Goal: Complete application form

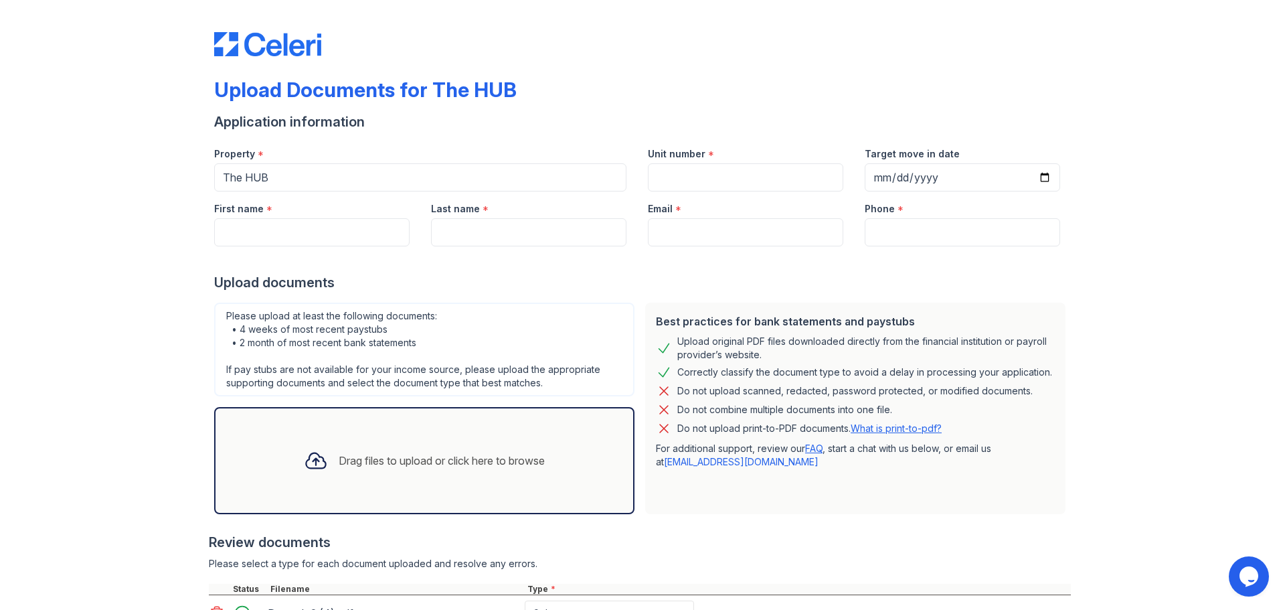
scroll to position [371, 0]
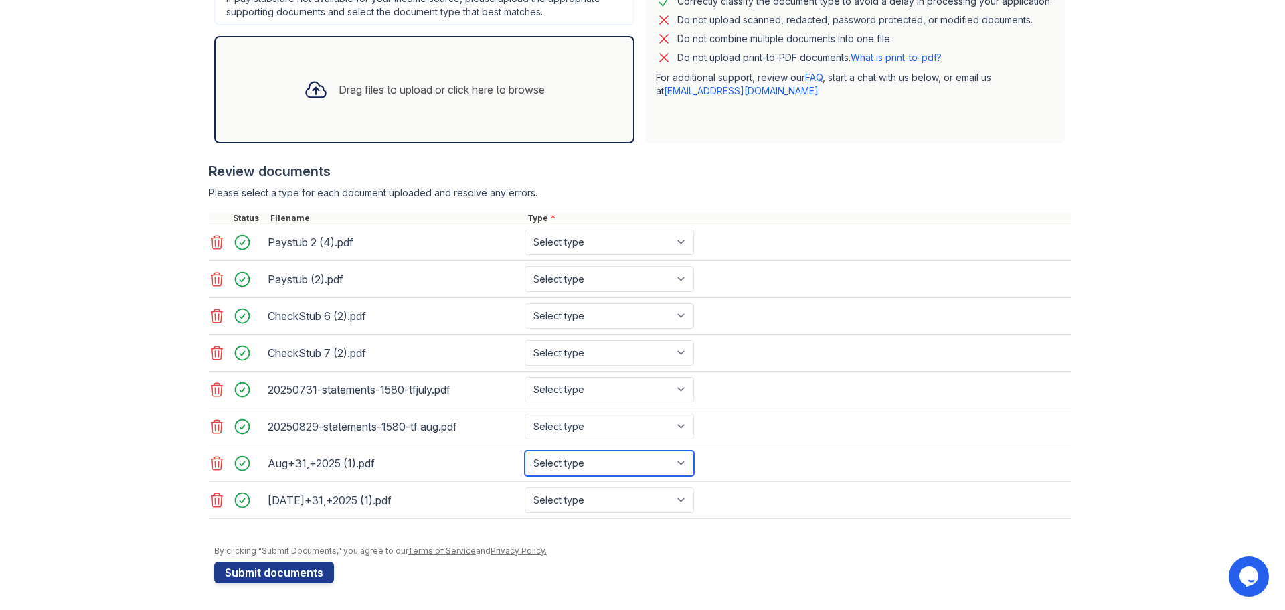
drag, startPoint x: 548, startPoint y: 459, endPoint x: 549, endPoint y: 468, distance: 8.7
click at [548, 459] on select "Select type Paystub Bank Statement Offer Letter Tax Documents Benefit Award Let…" at bounding box center [609, 462] width 169 height 25
select select "bank_statement"
click at [525, 450] on select "Select type Paystub Bank Statement Offer Letter Tax Documents Benefit Award Let…" at bounding box center [609, 462] width 169 height 25
click at [578, 504] on select "Select type Paystub Bank Statement Offer Letter Tax Documents Benefit Award Let…" at bounding box center [609, 499] width 169 height 25
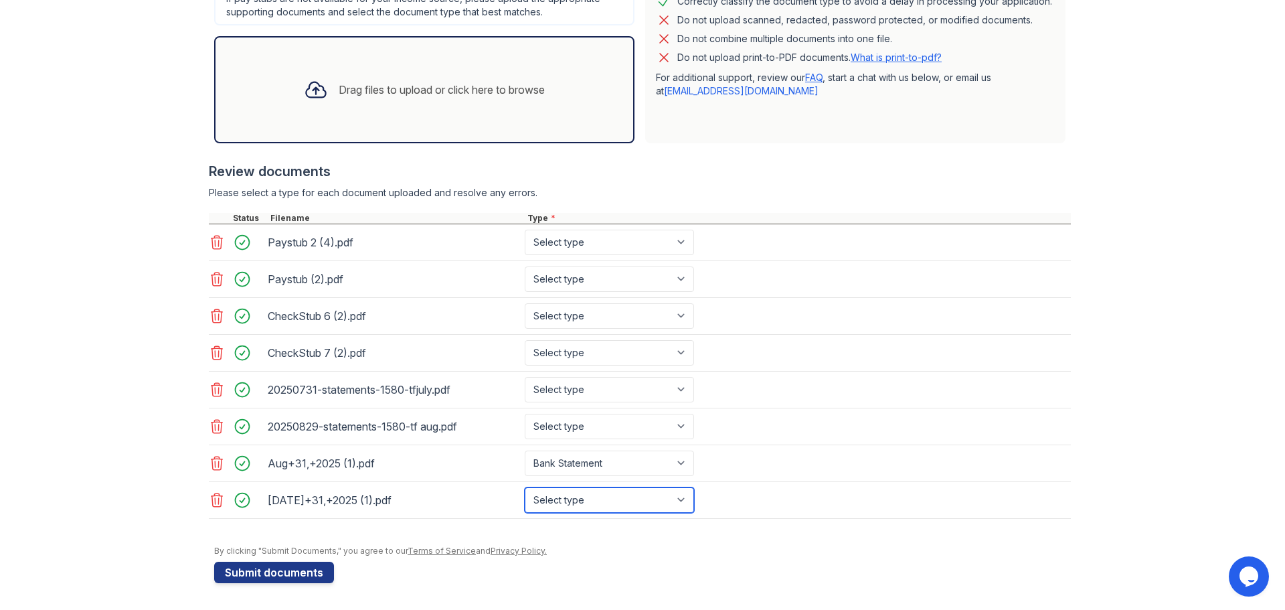
select select "bank_statement"
click at [525, 487] on select "Select type Paystub Bank Statement Offer Letter Tax Documents Benefit Award Let…" at bounding box center [609, 499] width 169 height 25
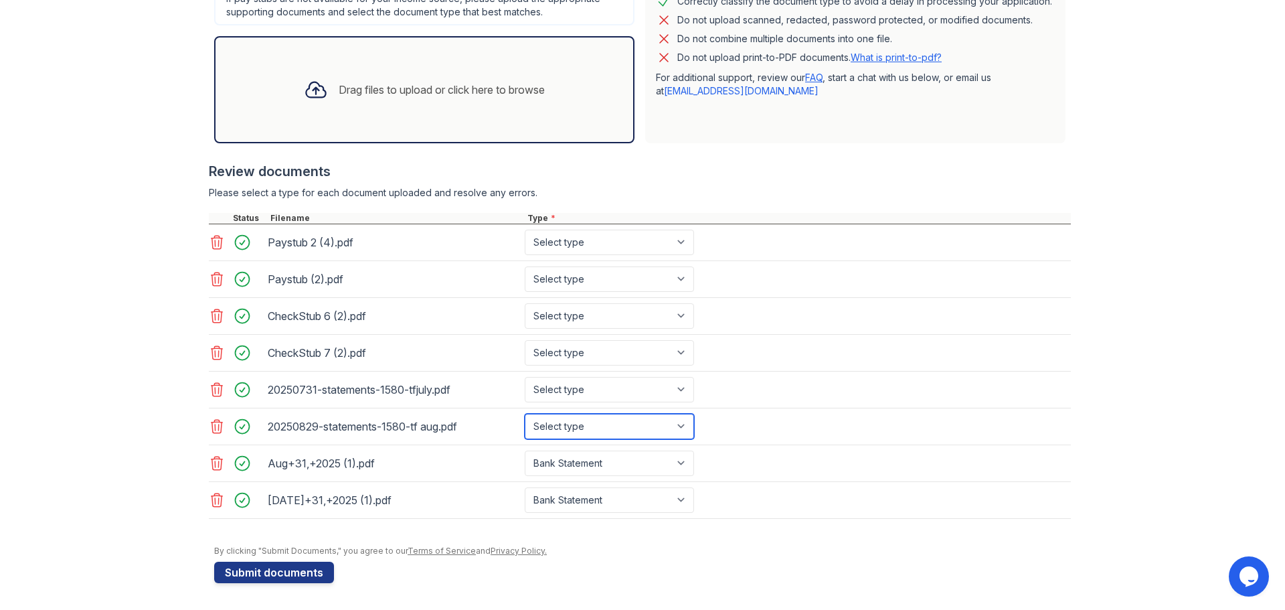
click at [571, 424] on select "Select type Paystub Bank Statement Offer Letter Tax Documents Benefit Award Let…" at bounding box center [609, 426] width 169 height 25
select select "bank_statement"
click at [525, 414] on select "Select type Paystub Bank Statement Offer Letter Tax Documents Benefit Award Let…" at bounding box center [609, 426] width 169 height 25
click at [562, 387] on select "Select type Paystub Bank Statement Offer Letter Tax Documents Benefit Award Let…" at bounding box center [609, 389] width 169 height 25
select select "bank_statement"
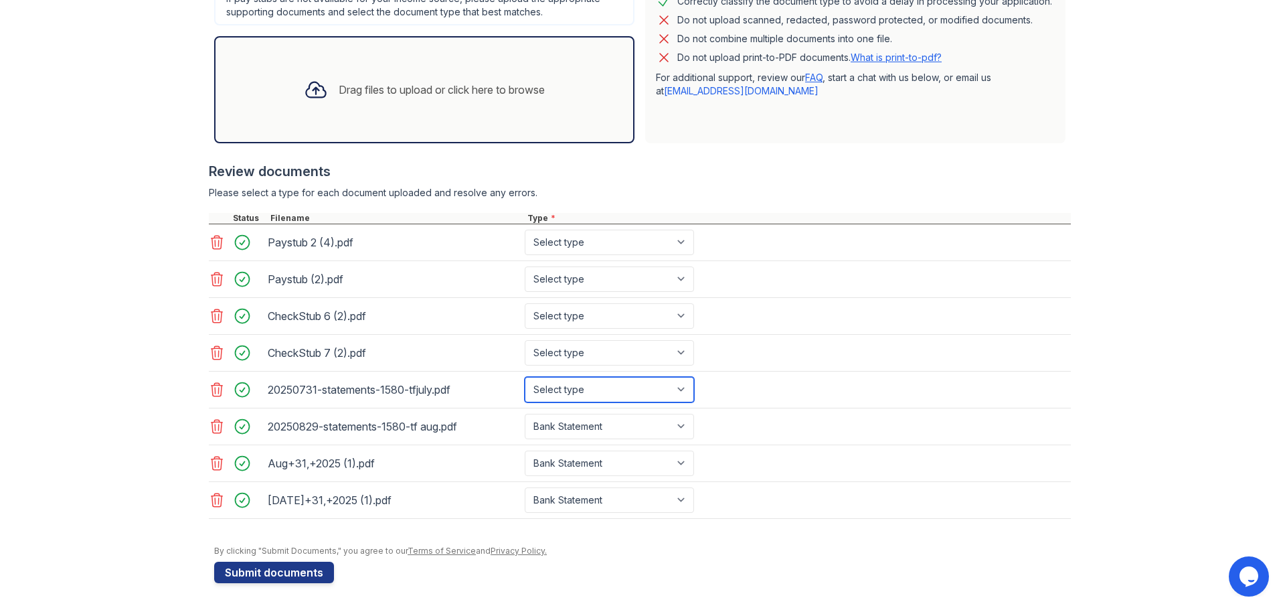
click at [525, 377] on select "Select type Paystub Bank Statement Offer Letter Tax Documents Benefit Award Let…" at bounding box center [609, 389] width 169 height 25
click at [555, 353] on select "Select type Paystub Bank Statement Offer Letter Tax Documents Benefit Award Let…" at bounding box center [609, 352] width 169 height 25
select select "paystub"
click at [525, 340] on select "Select type Paystub Bank Statement Offer Letter Tax Documents Benefit Award Let…" at bounding box center [609, 352] width 169 height 25
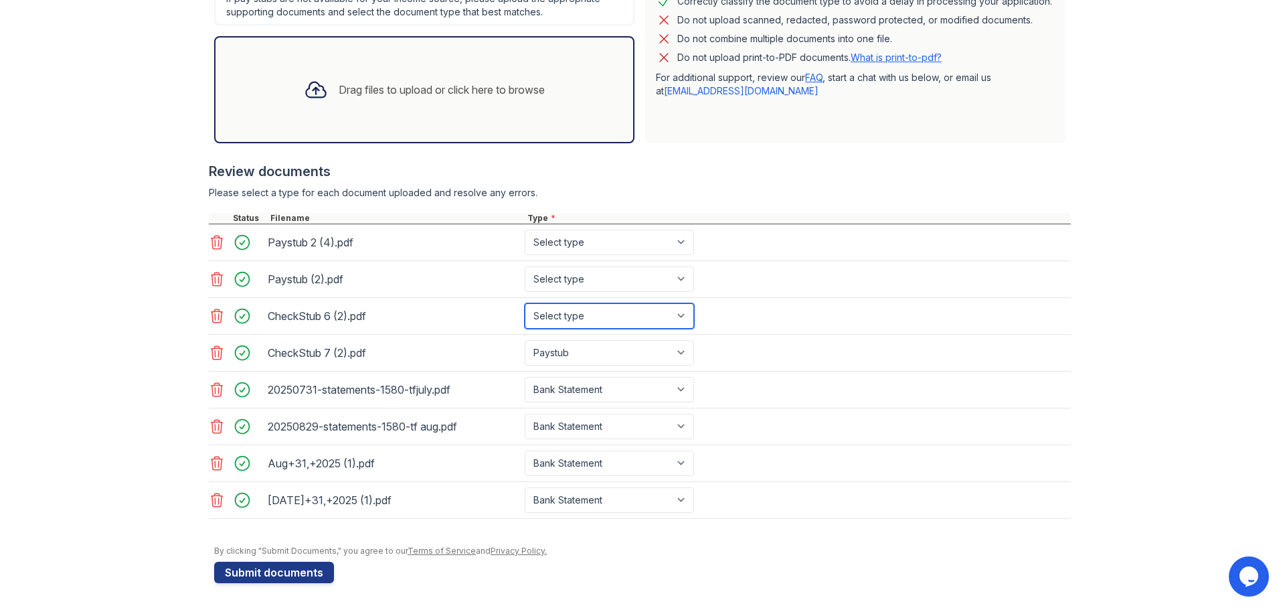
click at [561, 321] on select "Select type Paystub Bank Statement Offer Letter Tax Documents Benefit Award Let…" at bounding box center [609, 315] width 169 height 25
select select "paystub"
click at [525, 303] on select "Select type Paystub Bank Statement Offer Letter Tax Documents Benefit Award Let…" at bounding box center [609, 315] width 169 height 25
click at [567, 288] on select "Select type Paystub Bank Statement Offer Letter Tax Documents Benefit Award Let…" at bounding box center [609, 278] width 169 height 25
select select "paystub"
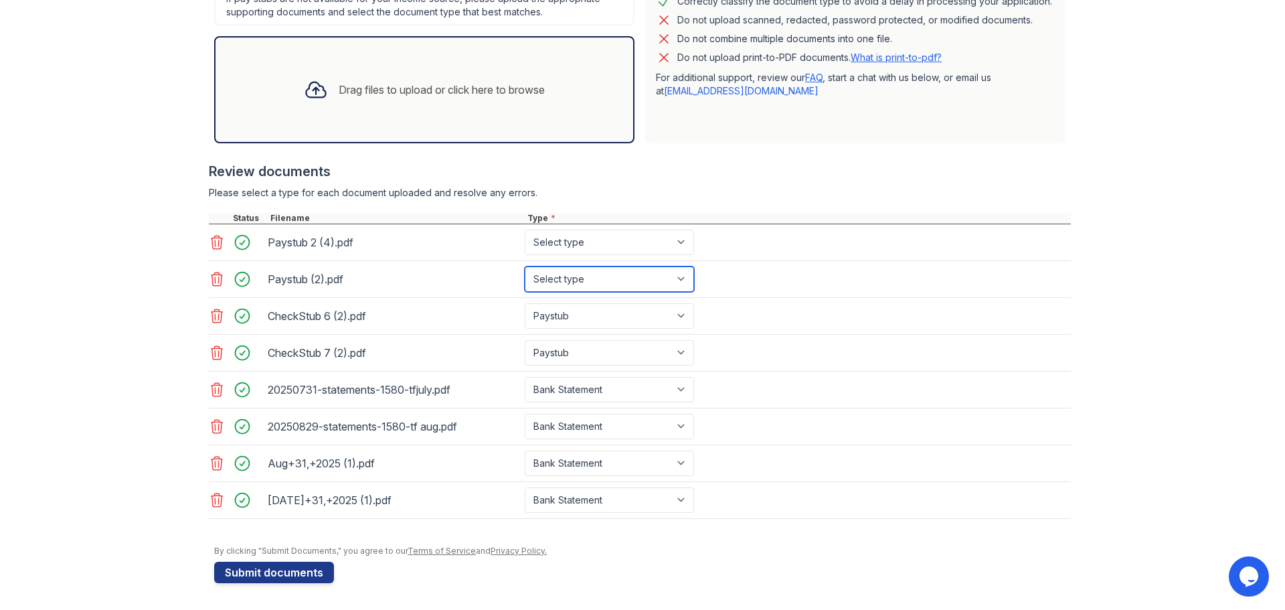
click at [525, 266] on select "Select type Paystub Bank Statement Offer Letter Tax Documents Benefit Award Let…" at bounding box center [609, 278] width 169 height 25
click at [562, 248] on select "Select type Paystub Bank Statement Offer Letter Tax Documents Benefit Award Let…" at bounding box center [609, 242] width 169 height 25
select select "paystub"
click at [525, 230] on select "Select type Paystub Bank Statement Offer Letter Tax Documents Benefit Award Let…" at bounding box center [609, 242] width 169 height 25
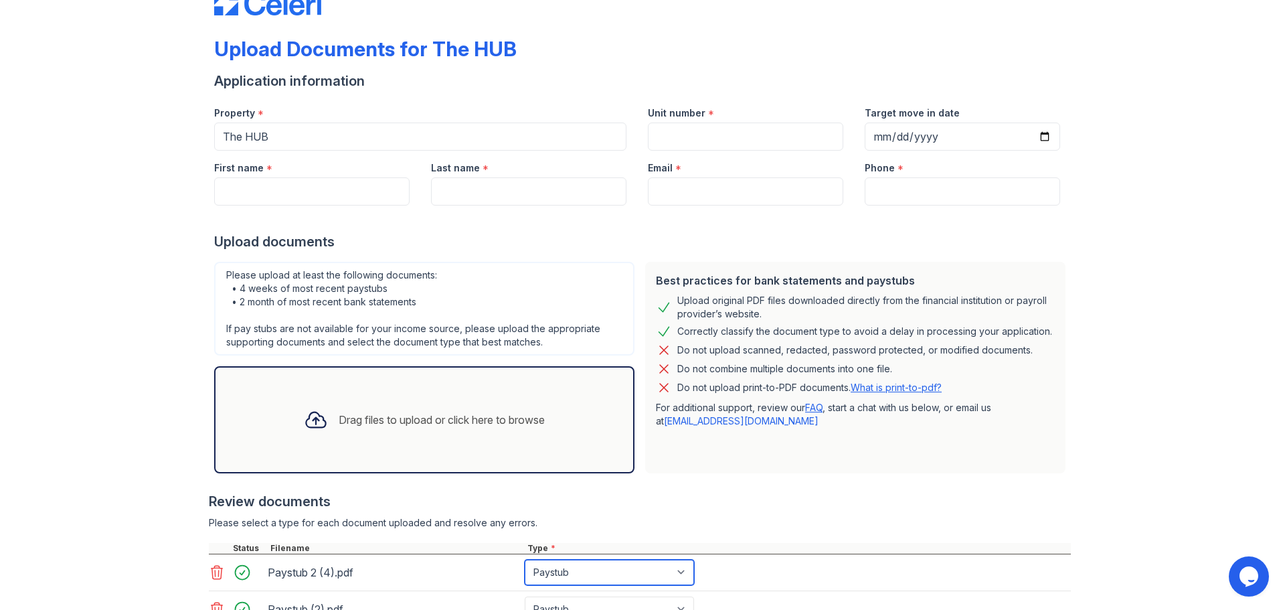
scroll to position [0, 0]
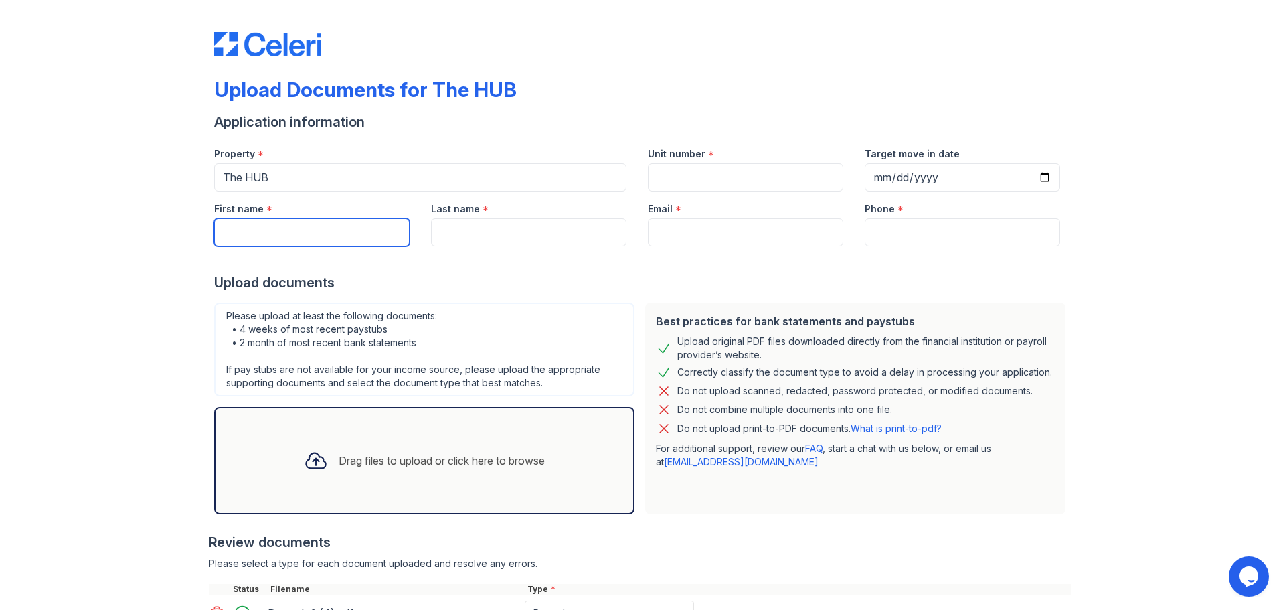
click at [319, 237] on input "First name" at bounding box center [311, 232] width 195 height 28
paste input "[PERSON_NAME]"
drag, startPoint x: 304, startPoint y: 240, endPoint x: 254, endPoint y: 247, distance: 50.0
click at [254, 247] on form "Application information Property * The HUB Unit number * Target move in date Fi…" at bounding box center [642, 532] width 857 height 841
type input "[PERSON_NAME]"
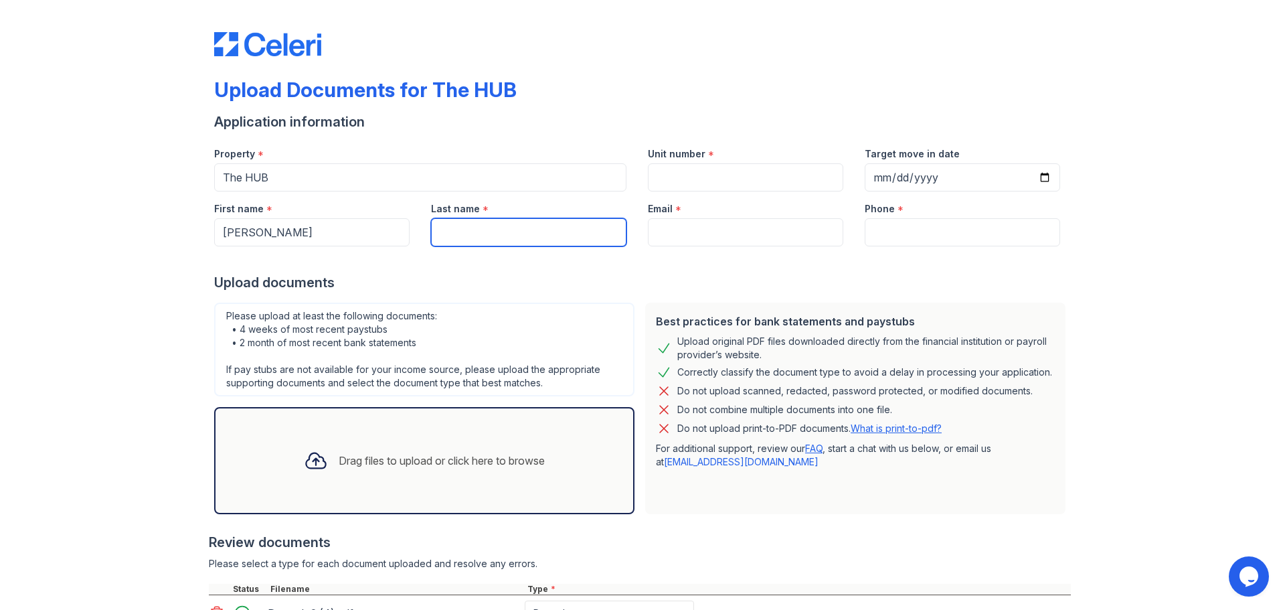
click at [487, 227] on input "Last name" at bounding box center [528, 232] width 195 height 28
paste input "[PERSON_NAME]"
drag, startPoint x: 505, startPoint y: 230, endPoint x: 243, endPoint y: 280, distance: 267.0
click at [244, 278] on form "Application information Property * The HUB Unit number * Target move in date Fi…" at bounding box center [642, 532] width 857 height 841
type input "[PERSON_NAME]"
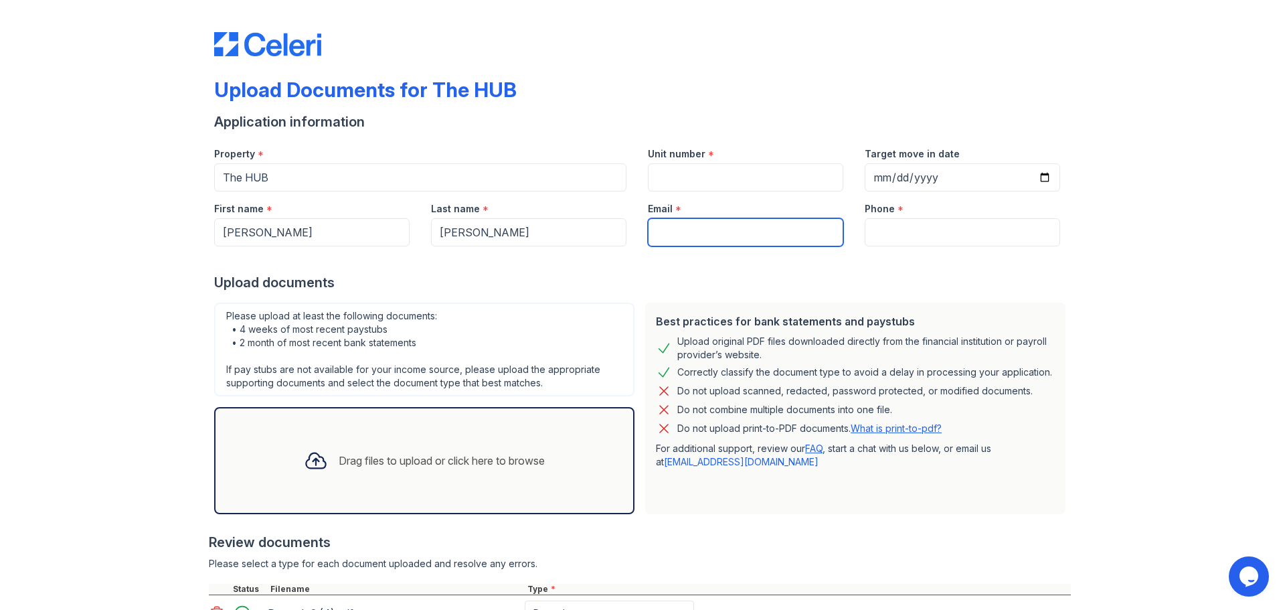
click at [701, 240] on input "Email" at bounding box center [745, 232] width 195 height 28
paste input "[PHONE_NUMBER] Email: [EMAIL_ADDRESS][DOMAIN_NAME]"
drag, startPoint x: 691, startPoint y: 232, endPoint x: 440, endPoint y: 262, distance: 252.0
click at [440, 262] on form "Application information Property * The HUB Unit number * Target move in date Fi…" at bounding box center [642, 532] width 857 height 841
type input "[EMAIL_ADDRESS][DOMAIN_NAME]"
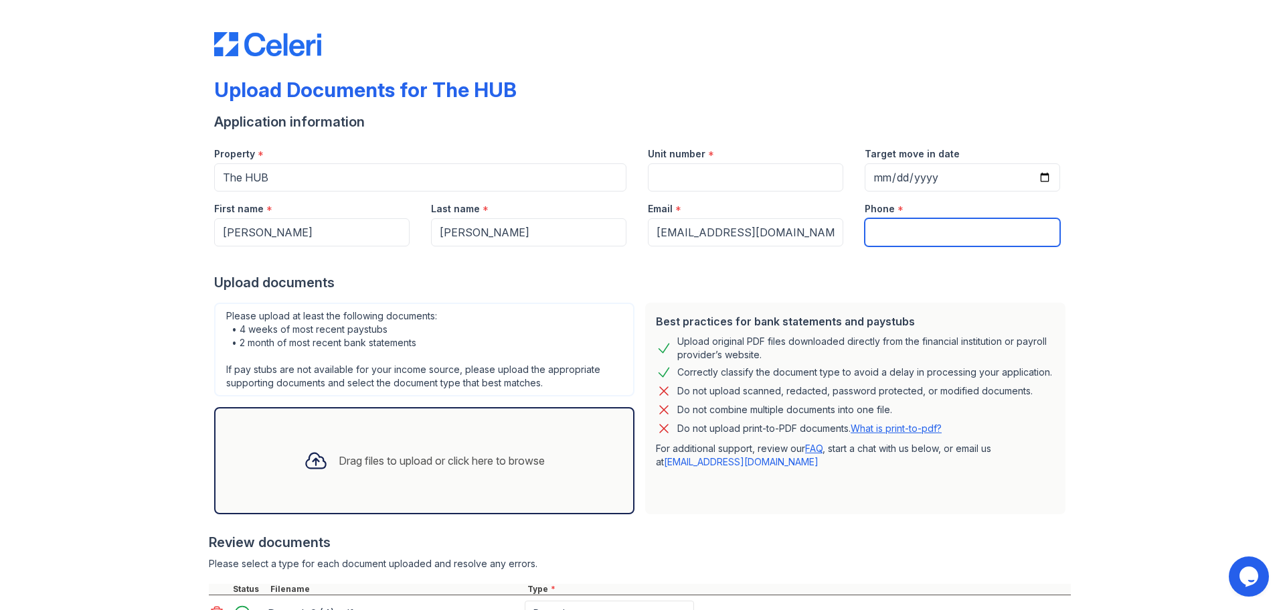
click at [925, 224] on input "Phone" at bounding box center [962, 232] width 195 height 28
paste input "[PHONE_NUMBER] Email: [EMAIL_ADDRESS][DOMAIN_NAME]"
drag, startPoint x: 1046, startPoint y: 235, endPoint x: 886, endPoint y: 246, distance: 160.4
click at [886, 246] on form "Application information Property * The HUB Unit number * Target move in date Fi…" at bounding box center [642, 532] width 857 height 841
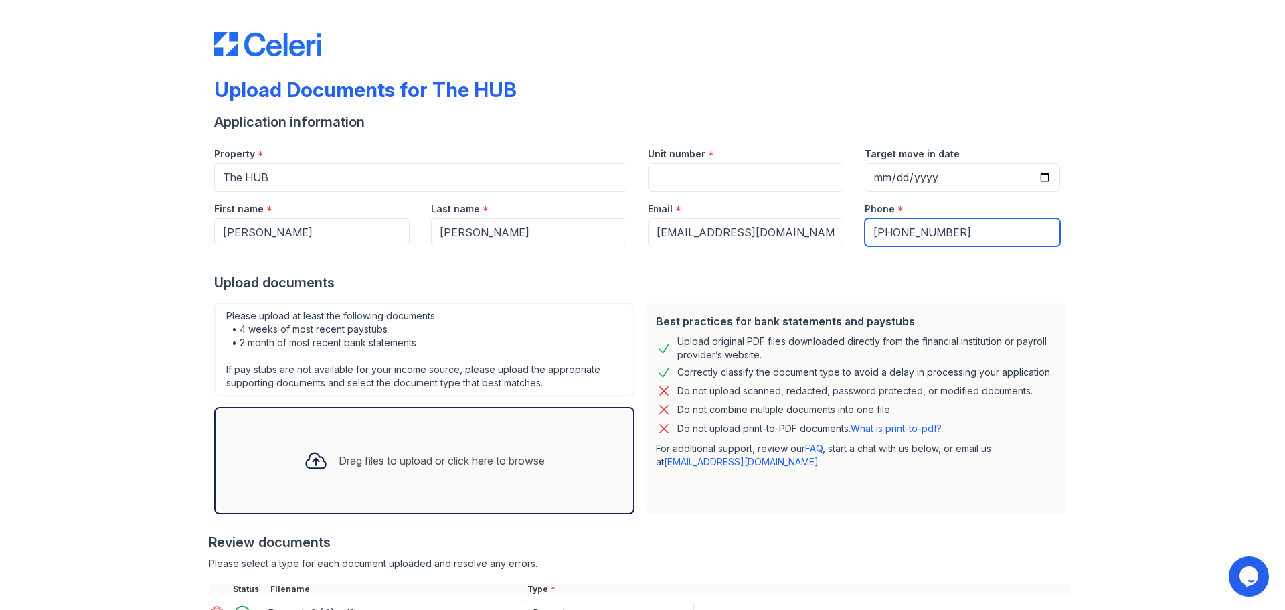
scroll to position [0, 0]
type input "[PHONE_NUMBER]"
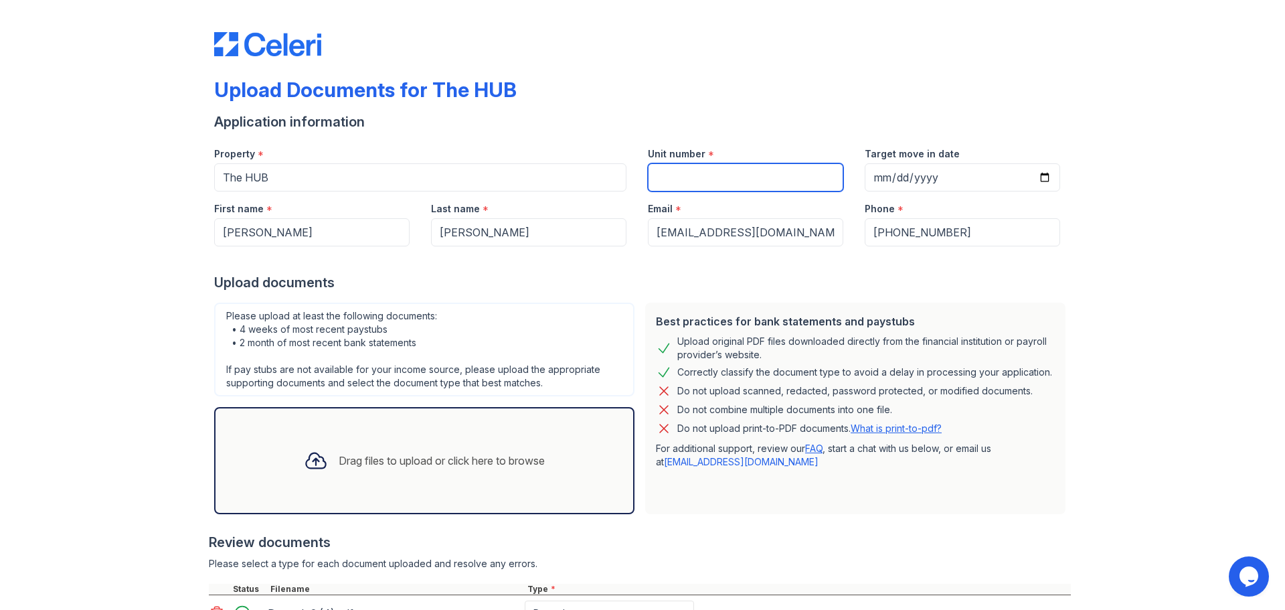
click at [766, 178] on input "Unit number" at bounding box center [745, 177] width 195 height 28
type input "108"
click at [1103, 245] on div "Upload Documents for The HUB Application information Property * The HUB Unit nu…" at bounding box center [642, 490] width 1242 height 980
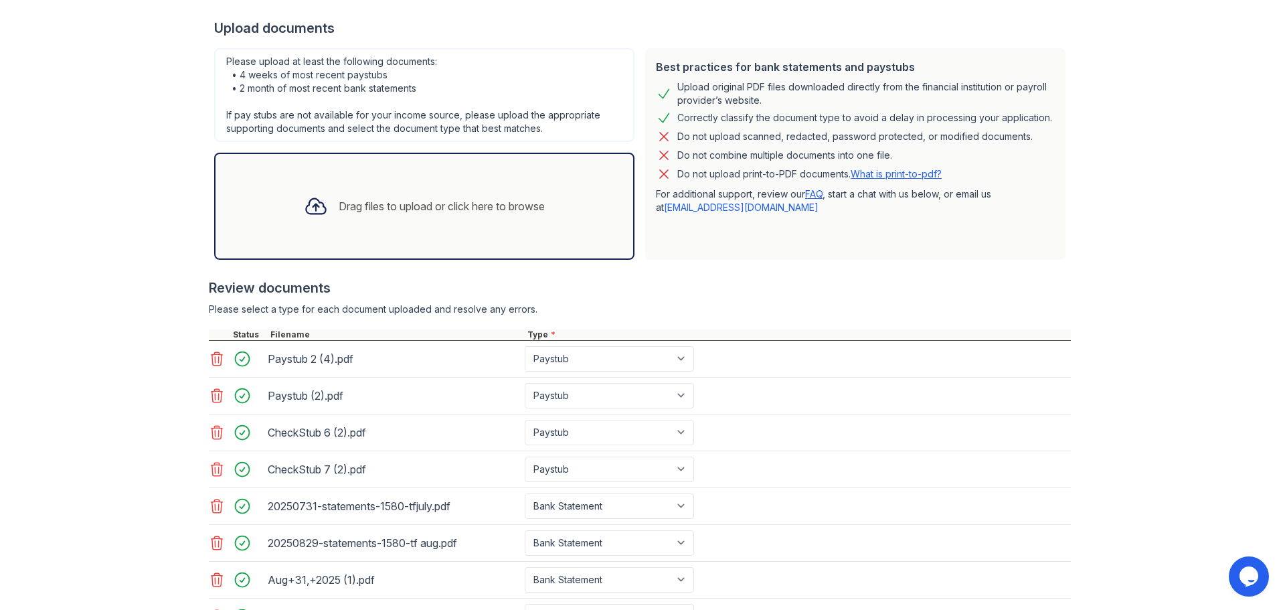
scroll to position [371, 0]
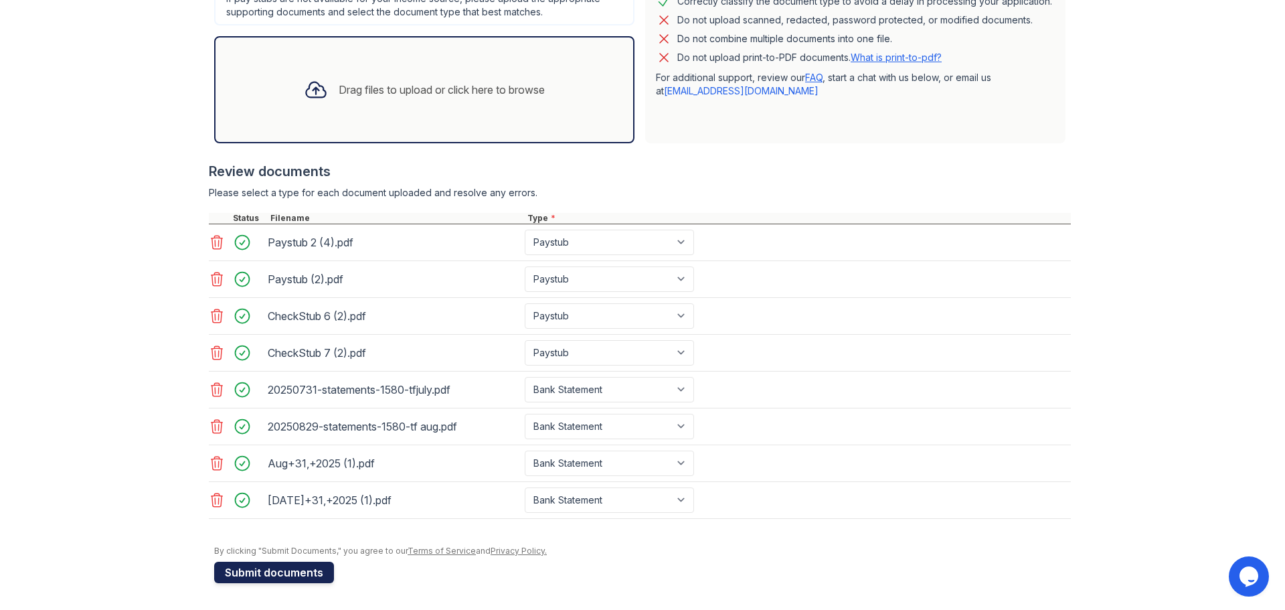
click at [297, 566] on button "Submit documents" at bounding box center [274, 572] width 120 height 21
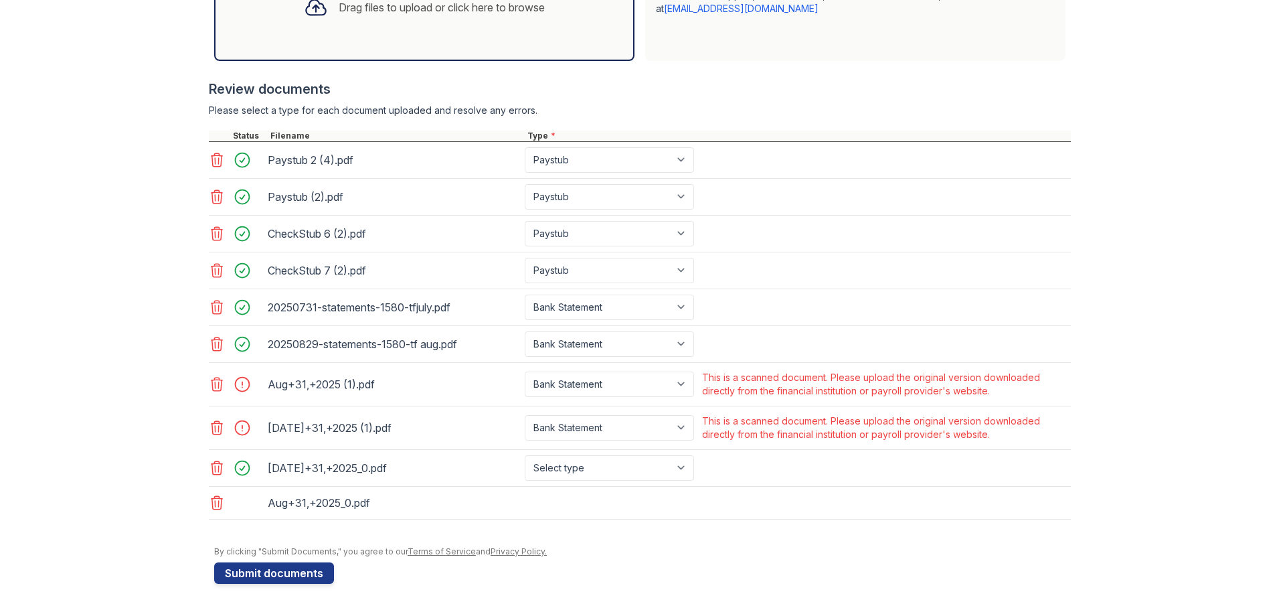
scroll to position [491, 0]
click at [213, 426] on icon at bounding box center [216, 426] width 11 height 13
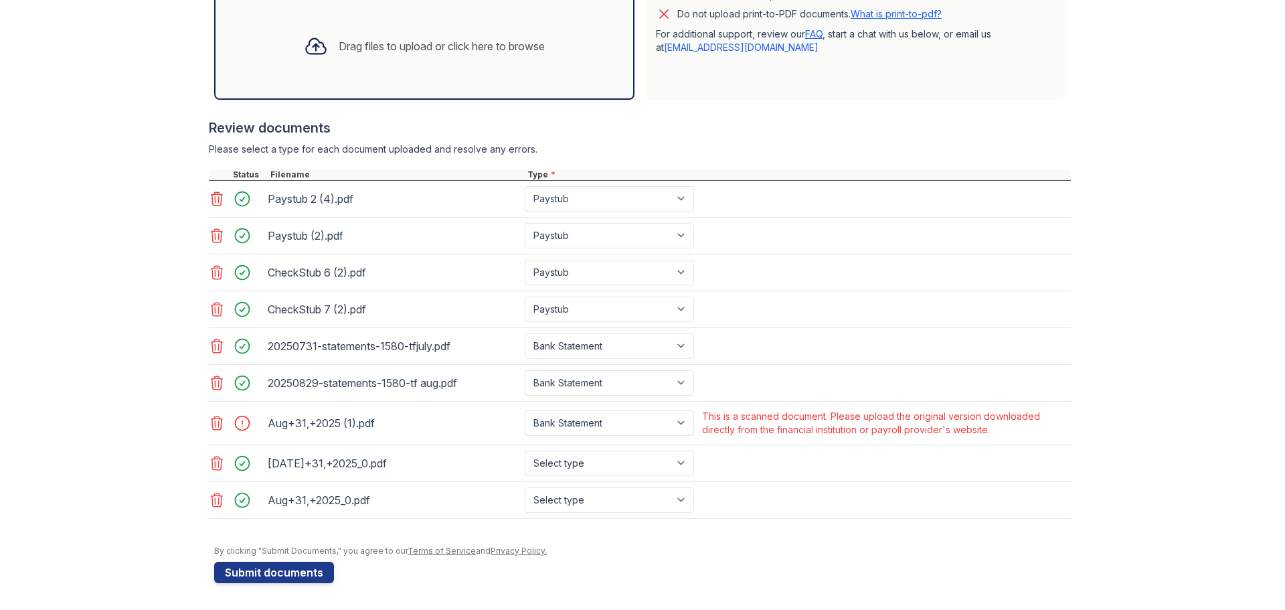
click at [214, 420] on icon at bounding box center [217, 423] width 16 height 16
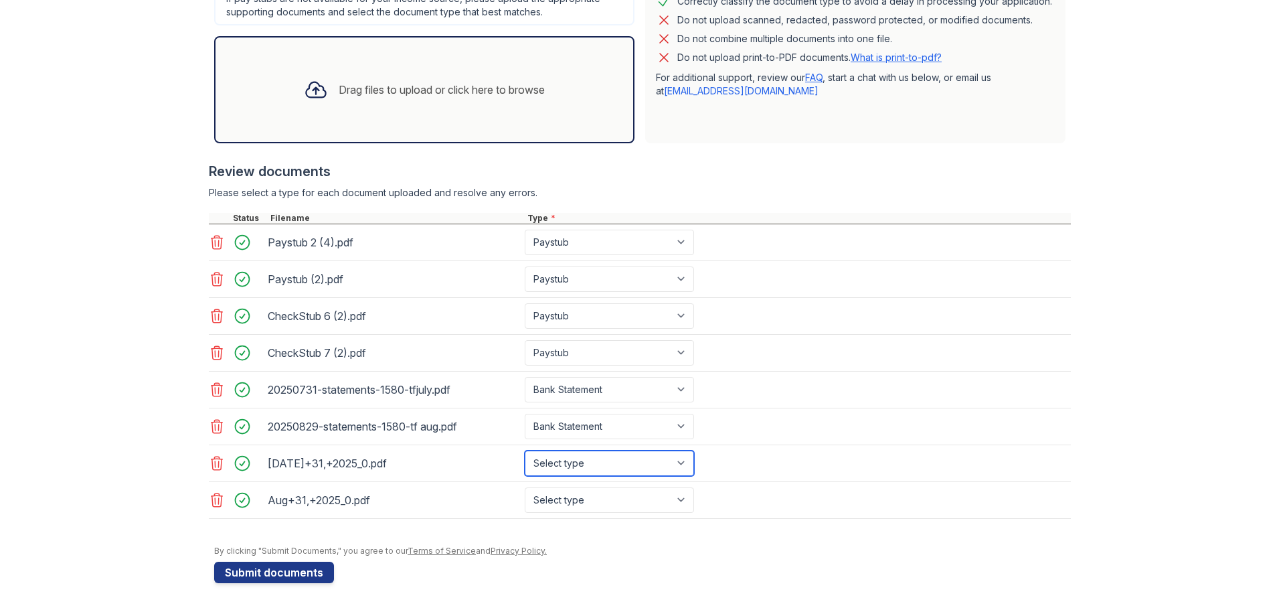
click at [575, 464] on select "Select type Paystub Bank Statement Offer Letter Tax Documents Benefit Award Let…" at bounding box center [609, 462] width 169 height 25
select select "bank_statement"
click at [525, 450] on select "Select type Paystub Bank Statement Offer Letter Tax Documents Benefit Award Let…" at bounding box center [609, 462] width 169 height 25
click at [590, 506] on select "Select type Paystub Bank Statement Offer Letter Tax Documents Benefit Award Let…" at bounding box center [609, 499] width 169 height 25
select select "bank_statement"
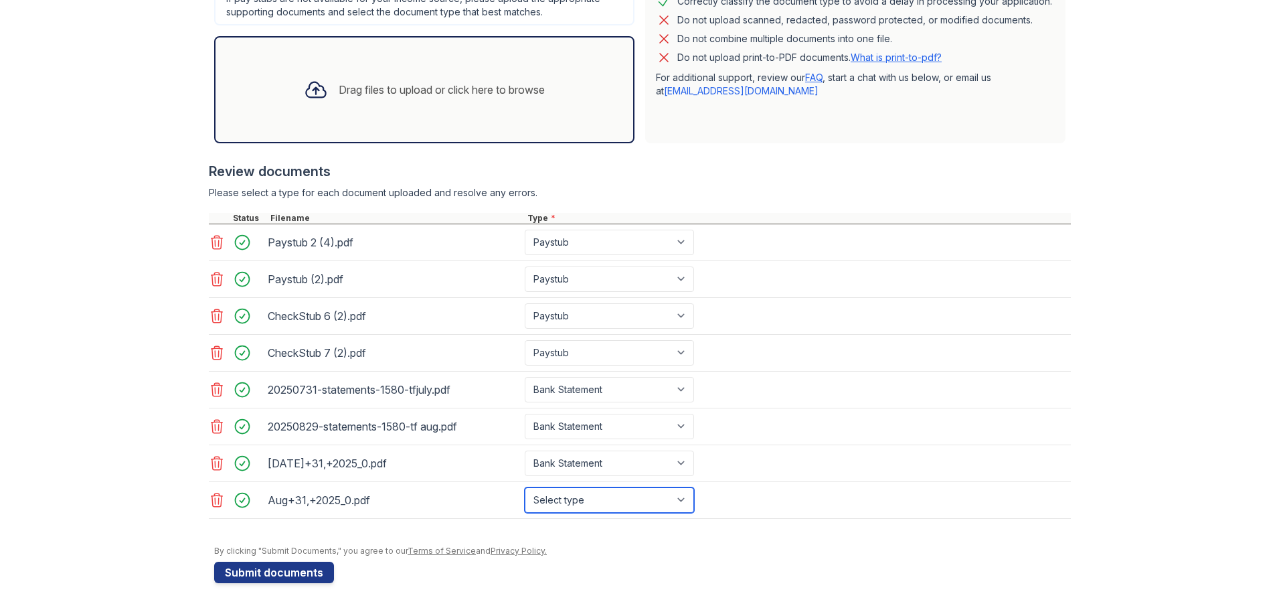
click at [525, 487] on select "Select type Paystub Bank Statement Offer Letter Tax Documents Benefit Award Let…" at bounding box center [609, 499] width 169 height 25
click at [763, 432] on div "20250829-statements-1580-tf aug.pdf Paystub Bank Statement Offer Letter Tax Doc…" at bounding box center [640, 426] width 862 height 37
click at [313, 570] on button "Submit documents" at bounding box center [274, 572] width 120 height 21
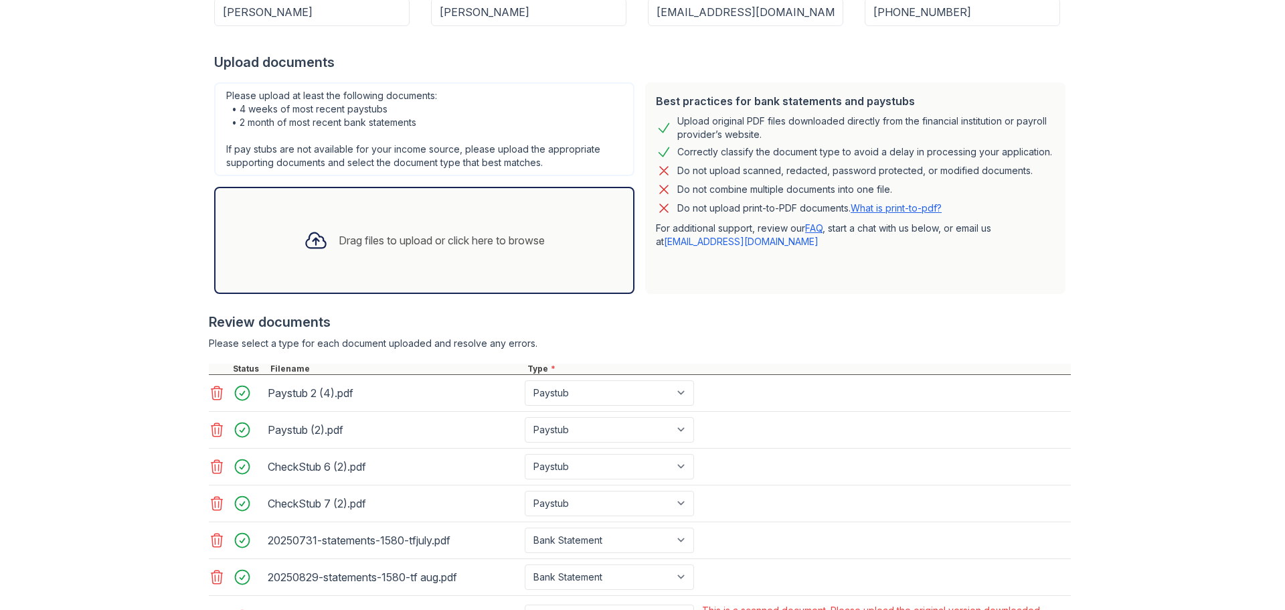
scroll to position [0, 0]
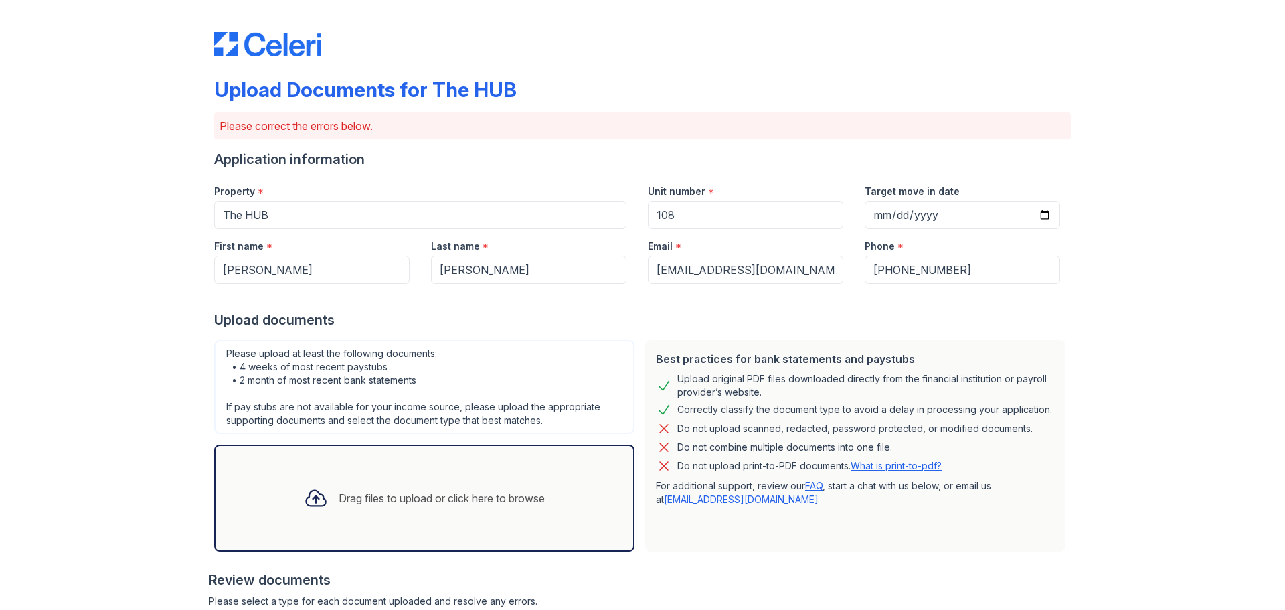
click at [663, 64] on div "Upload Documents for The HUB Please correct the errors below. Application infor…" at bounding box center [642, 507] width 857 height 1005
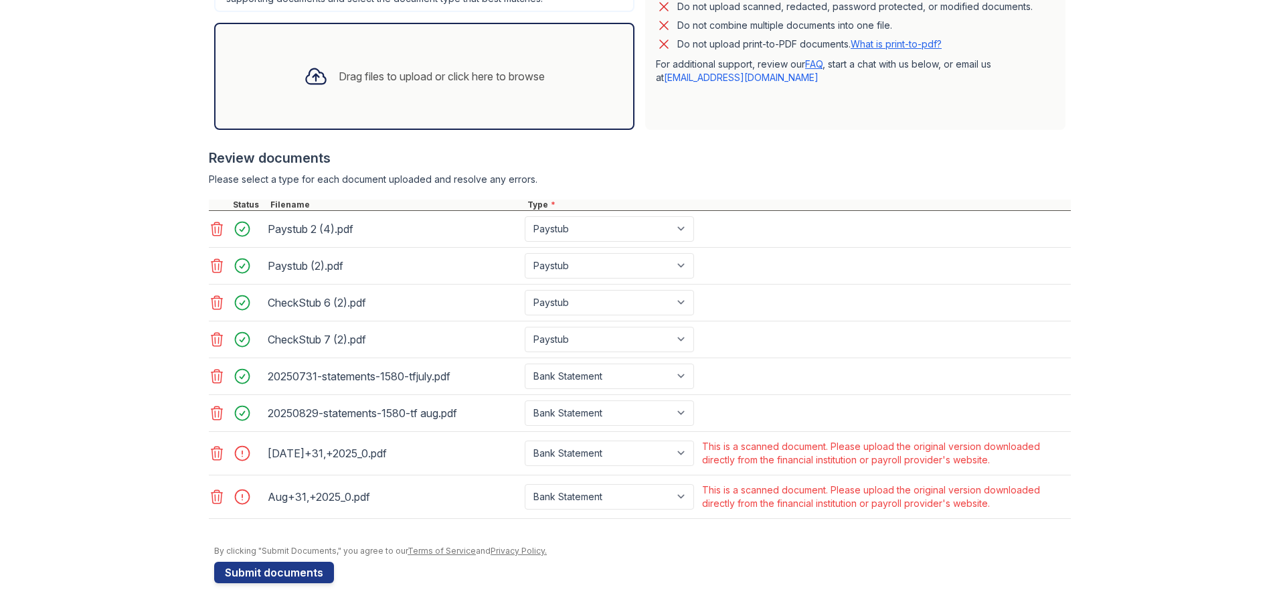
click at [215, 499] on icon at bounding box center [217, 497] width 16 height 16
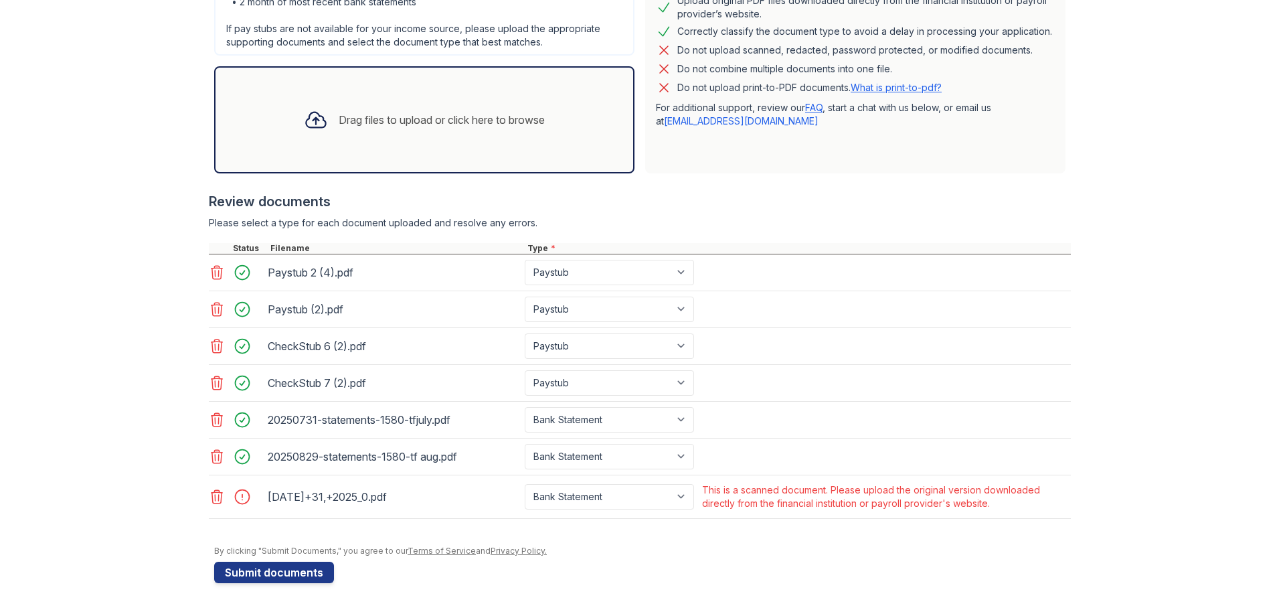
scroll to position [378, 0]
click at [216, 503] on icon at bounding box center [216, 496] width 11 height 13
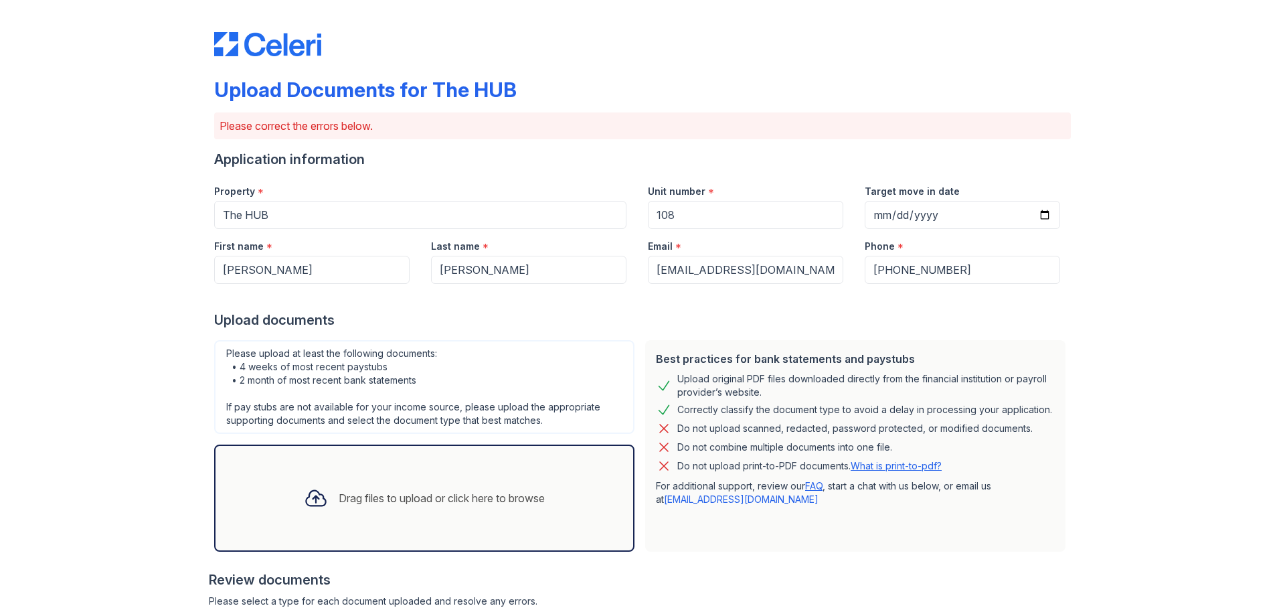
scroll to position [335, 0]
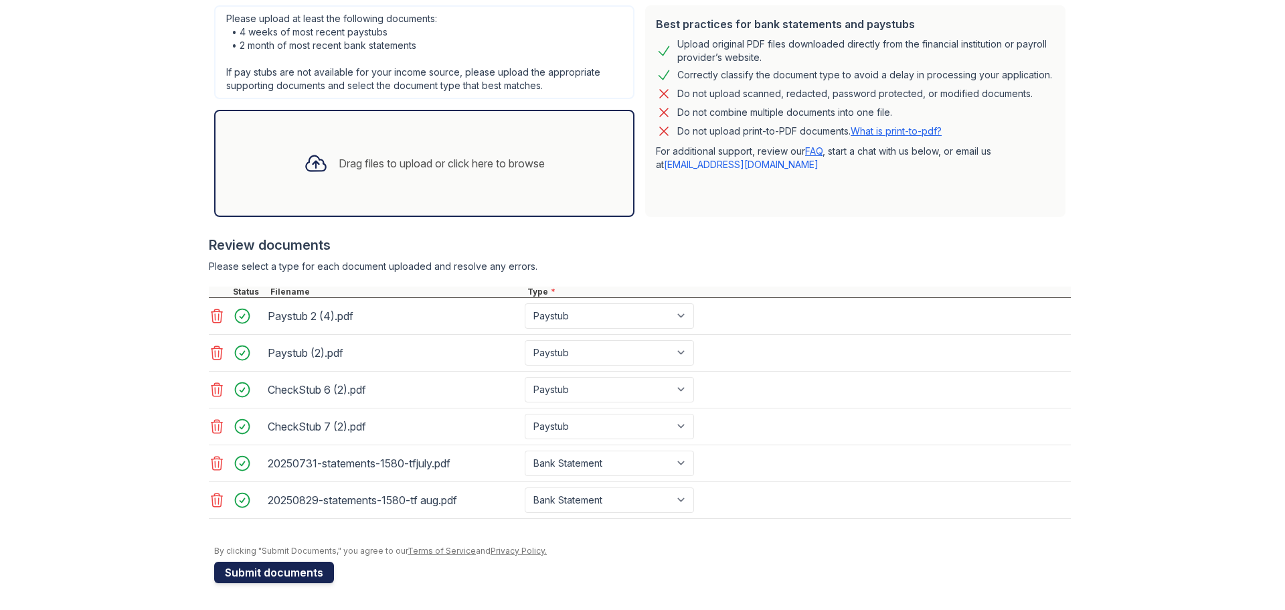
click at [300, 572] on button "Submit documents" at bounding box center [274, 572] width 120 height 21
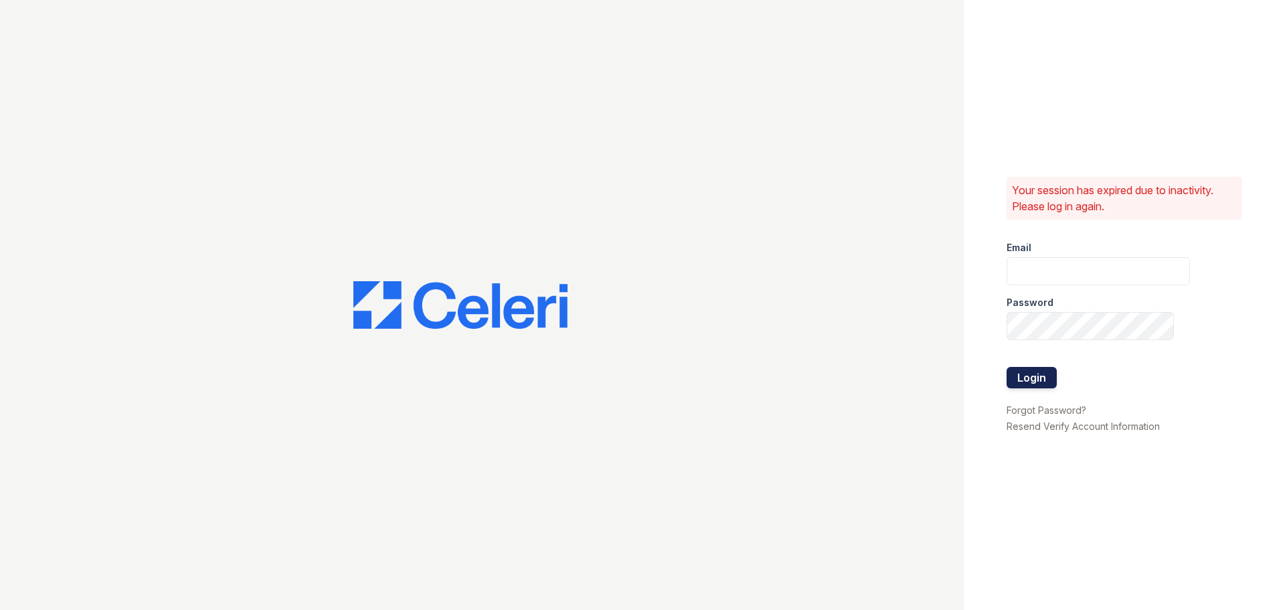
type input "[EMAIL_ADDRESS][DOMAIN_NAME]"
click at [1023, 373] on button "Login" at bounding box center [1032, 377] width 50 height 21
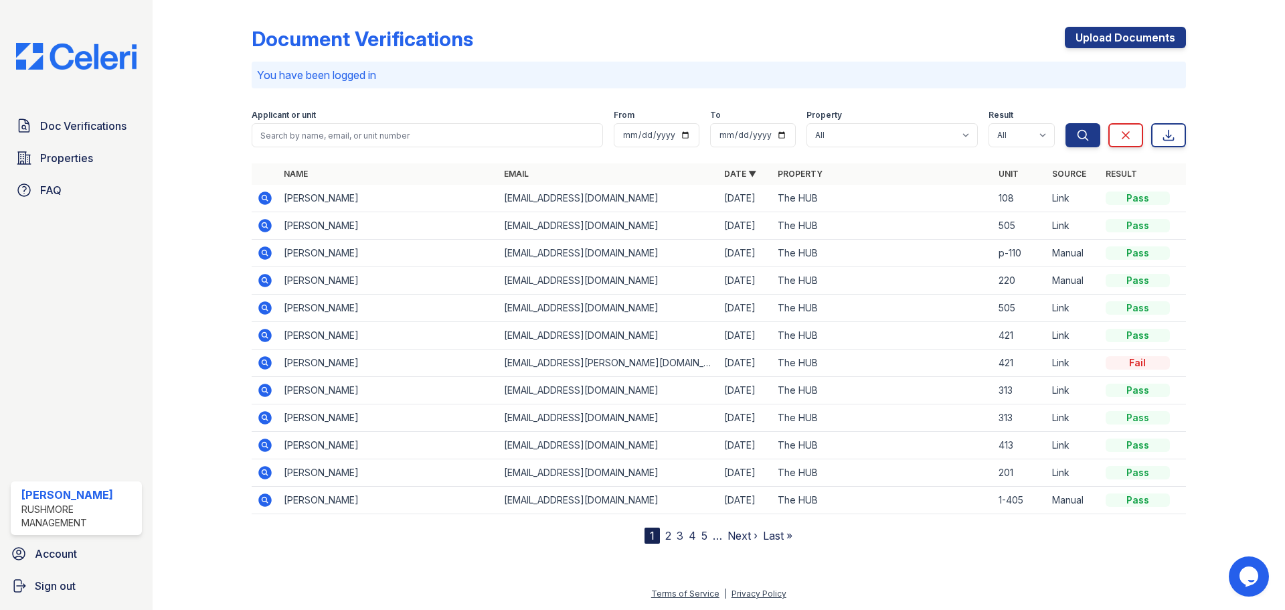
click at [264, 200] on icon at bounding box center [264, 197] width 13 height 13
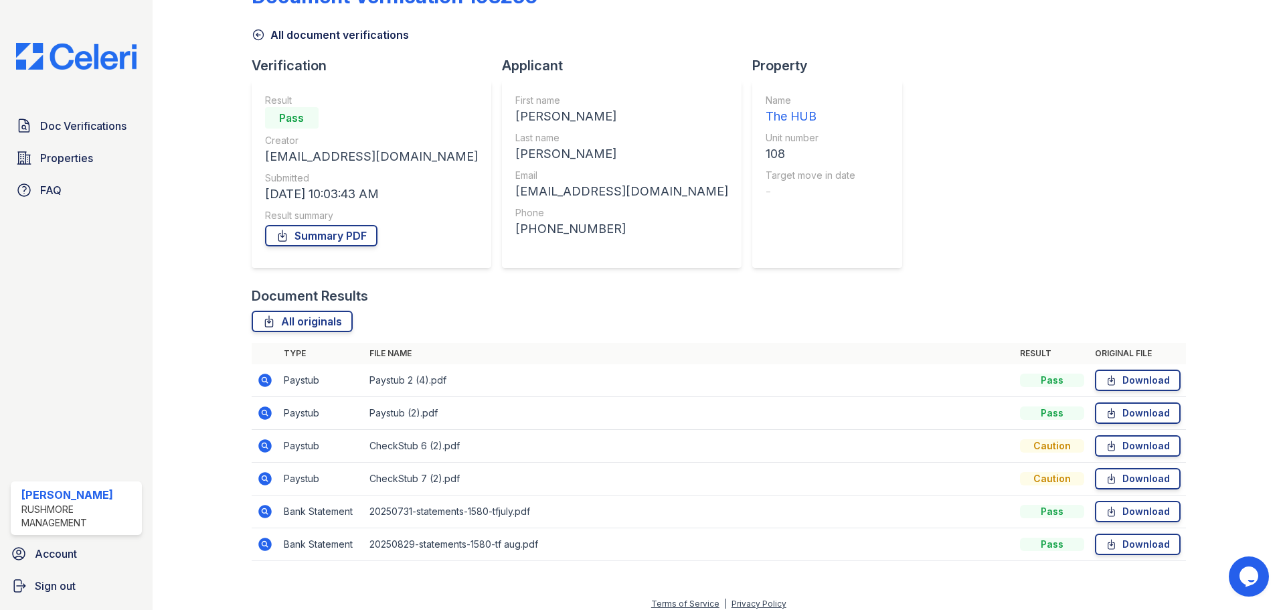
scroll to position [53, 0]
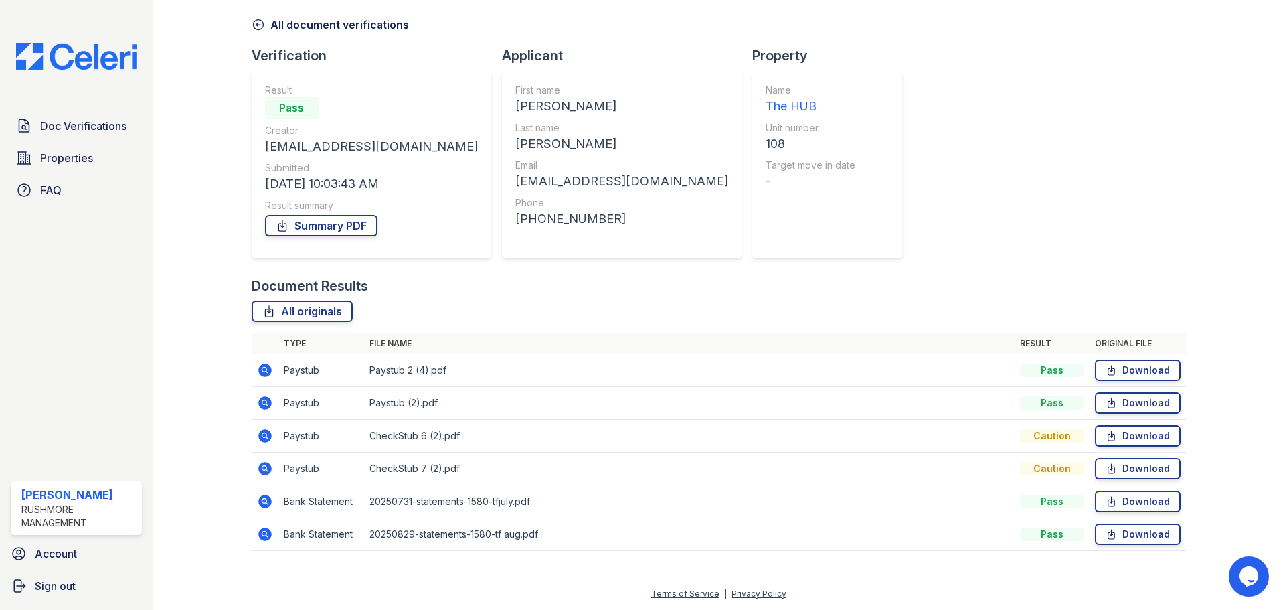
click at [259, 435] on icon at bounding box center [264, 435] width 13 height 13
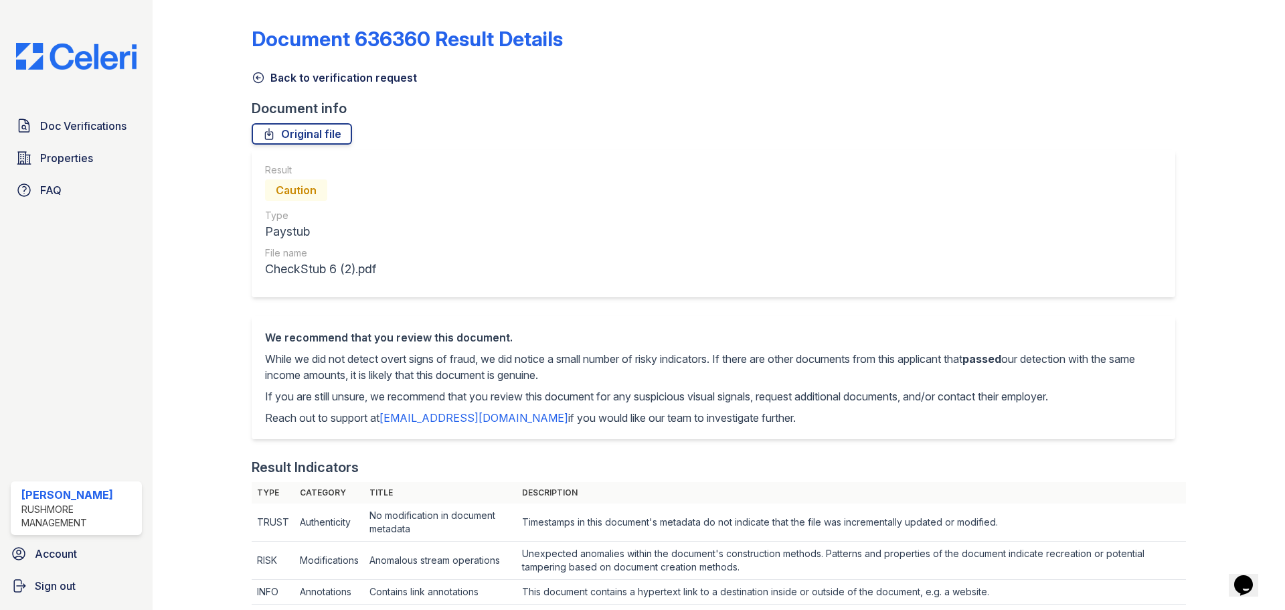
click at [263, 74] on icon at bounding box center [258, 77] width 13 height 13
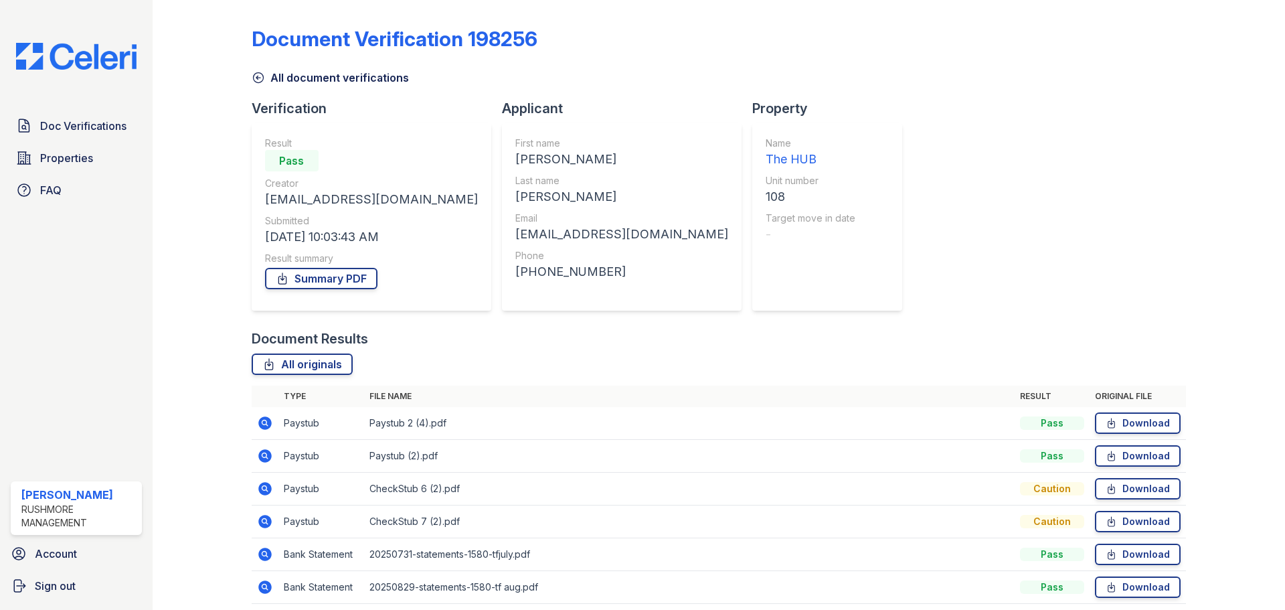
click at [256, 80] on icon at bounding box center [258, 77] width 13 height 13
